Goal: Transaction & Acquisition: Purchase product/service

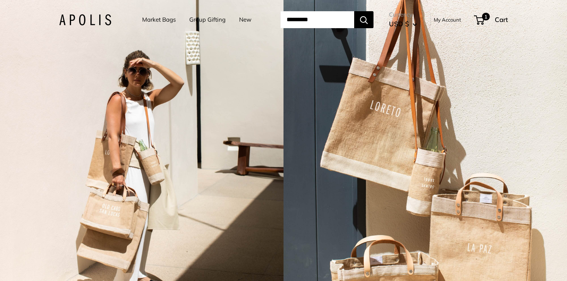
click at [293, 21] on input "Search..." at bounding box center [318, 19] width 74 height 17
type input "*****"
click at [354, 11] on button "Search" at bounding box center [363, 19] width 19 height 17
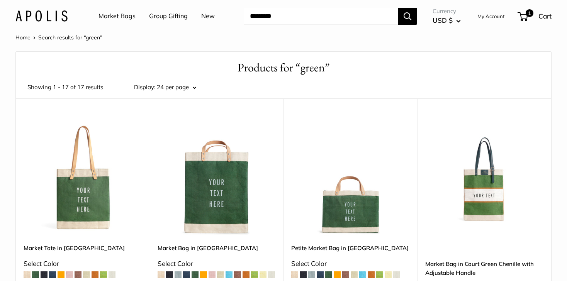
click at [0, 0] on img at bounding box center [0, 0] width 0 height 0
click at [121, 12] on link "Market Bags" at bounding box center [117, 16] width 37 height 12
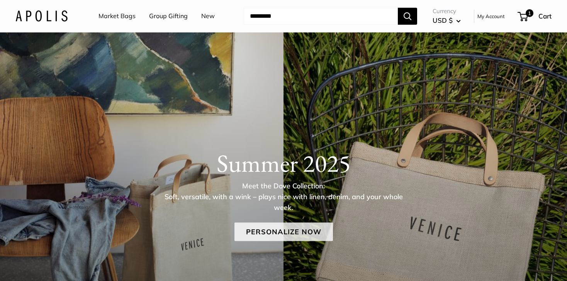
click at [287, 237] on link "Personalize Now" at bounding box center [284, 232] width 99 height 19
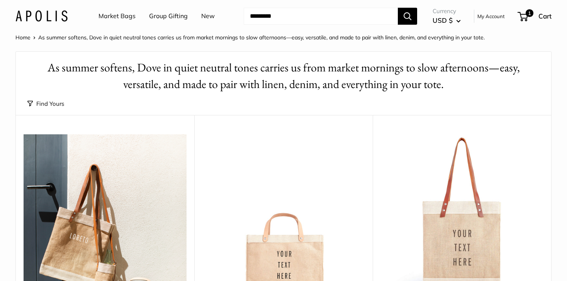
click at [63, 103] on button "Find Yours" at bounding box center [45, 104] width 37 height 11
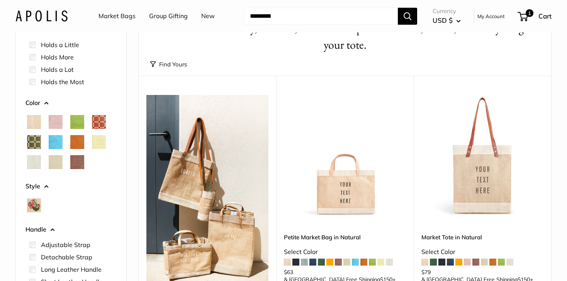
scroll to position [55, 0]
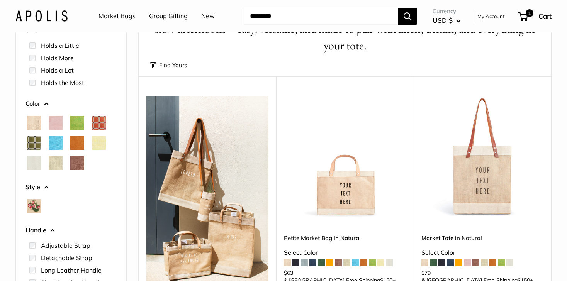
click at [80, 122] on span "Chartreuse" at bounding box center [77, 123] width 14 height 14
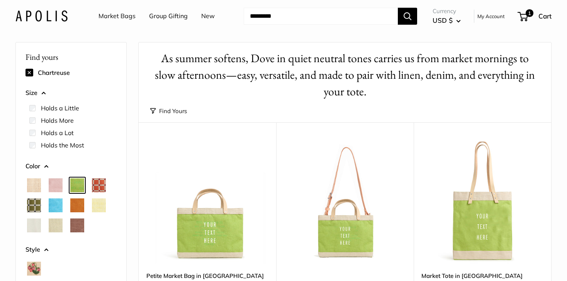
scroll to position [9, 0]
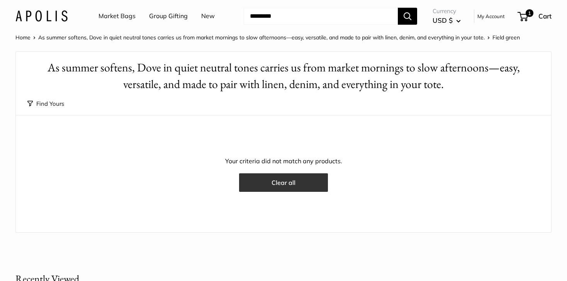
click at [270, 181] on button "Clear all" at bounding box center [283, 183] width 89 height 19
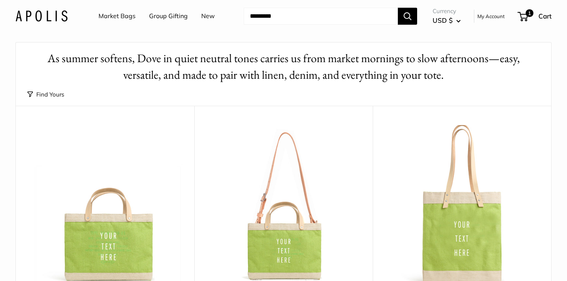
click at [333, 19] on input "Search..." at bounding box center [321, 16] width 154 height 17
